Goal: Navigation & Orientation: Find specific page/section

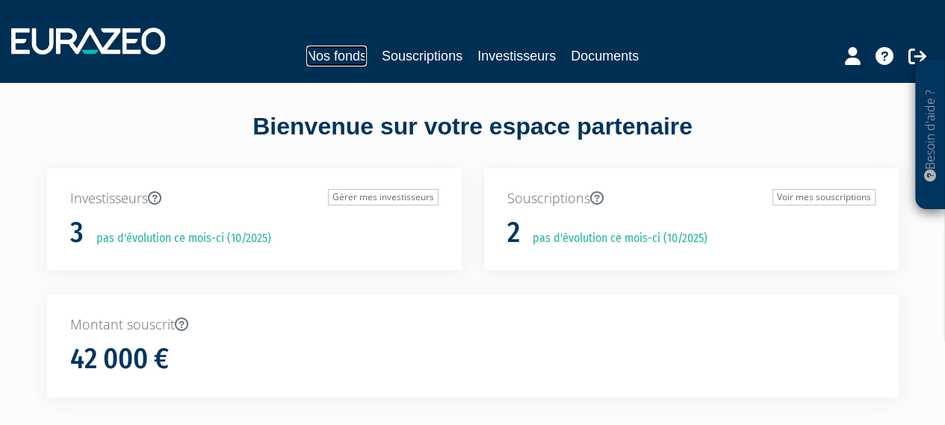
click at [328, 59] on link "Nos fonds" at bounding box center [336, 56] width 61 height 21
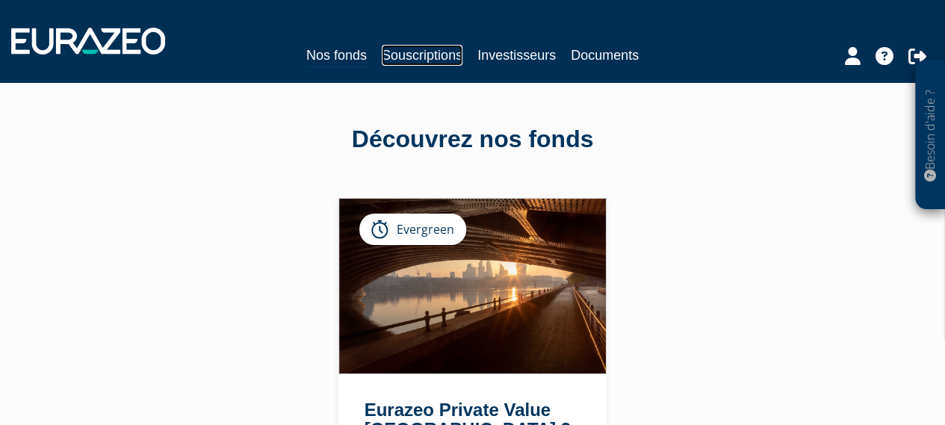
click at [441, 48] on link "Souscriptions" at bounding box center [422, 55] width 81 height 21
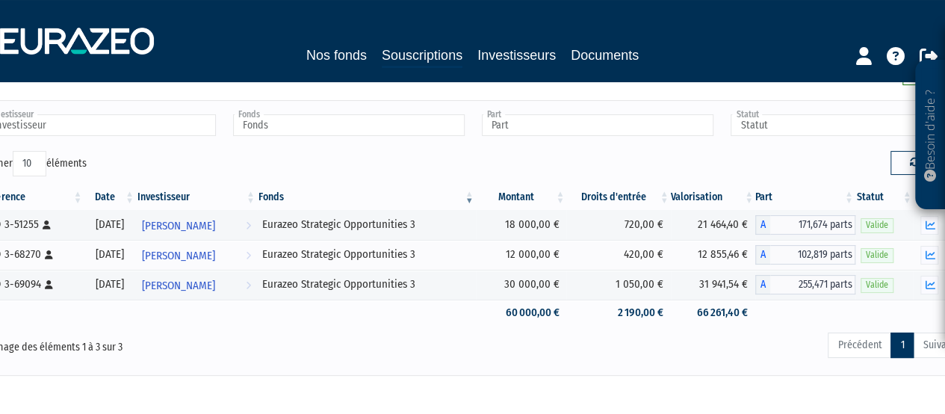
scroll to position [75, 0]
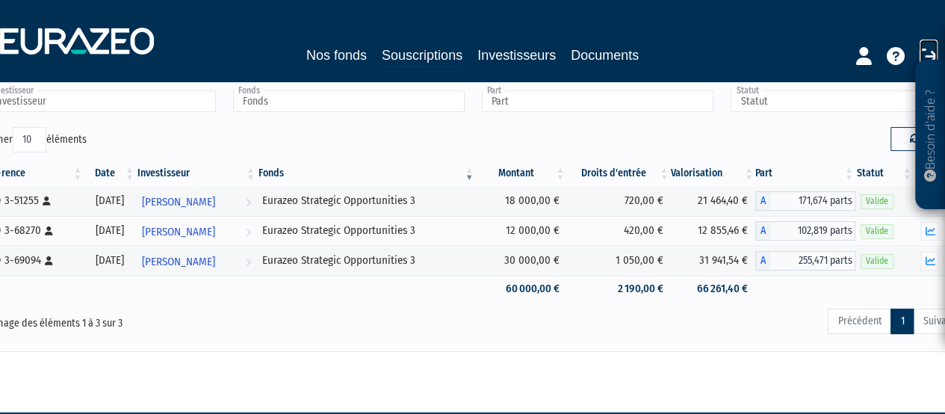
click at [923, 52] on icon at bounding box center [928, 56] width 18 height 18
